Goal: Information Seeking & Learning: Learn about a topic

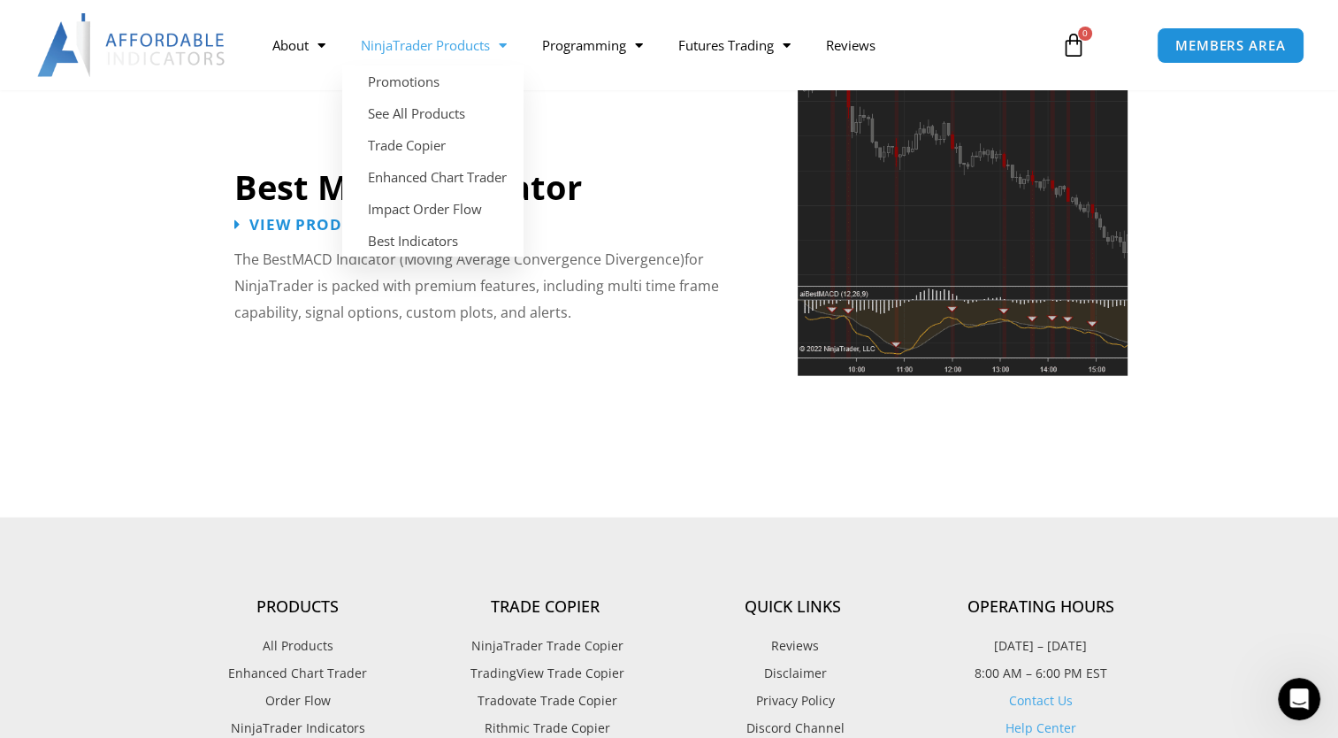
scroll to position [4140, 0]
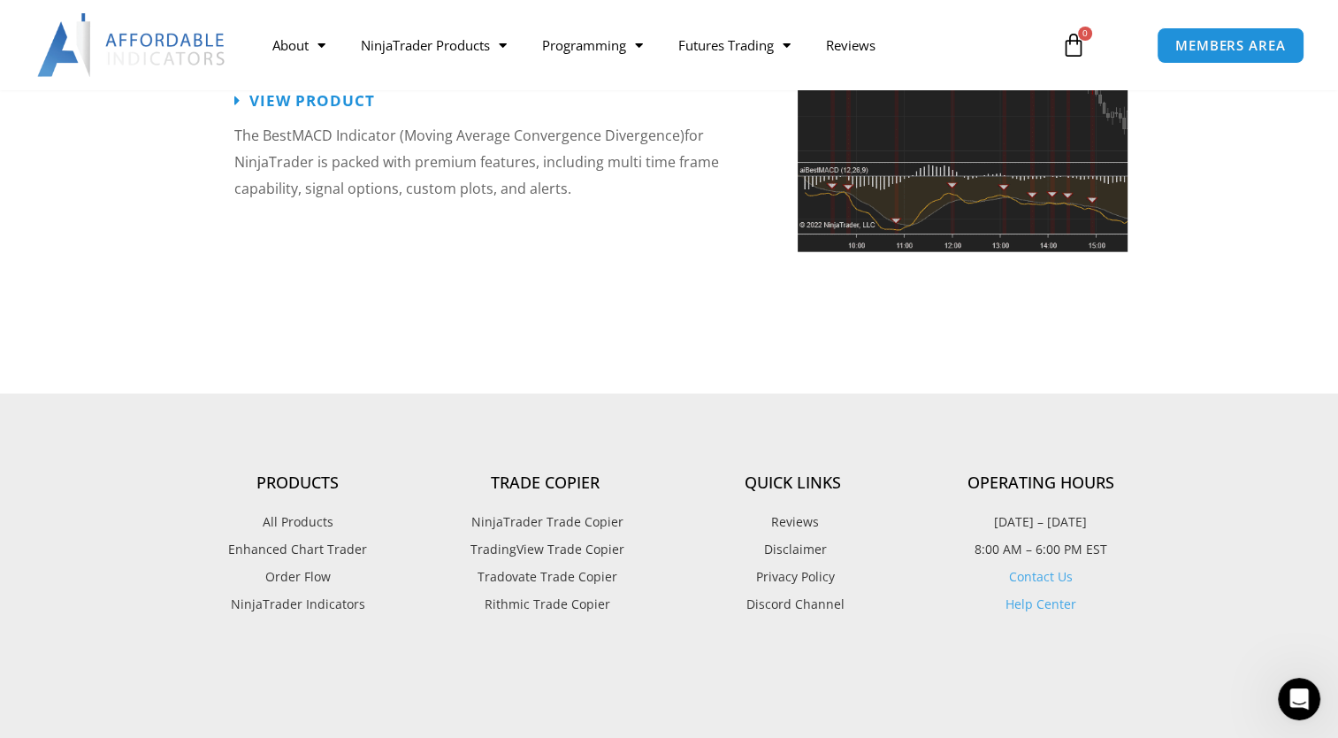
click at [542, 565] on span "Tradovate Trade Copier" at bounding box center [545, 576] width 144 height 23
